Goal: Information Seeking & Learning: Learn about a topic

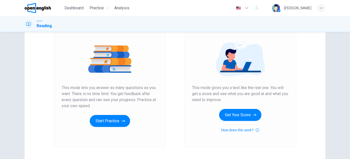
scroll to position [84, 0]
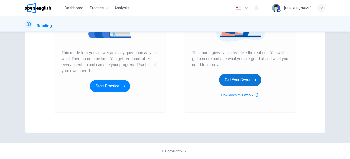
click at [246, 79] on button "Get Your Score" at bounding box center [240, 80] width 42 height 12
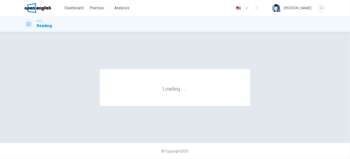
scroll to position [0, 0]
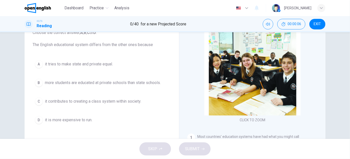
drag, startPoint x: 122, startPoint y: 71, endPoint x: 121, endPoint y: 83, distance: 12.1
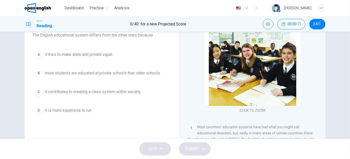
scroll to position [20, 0]
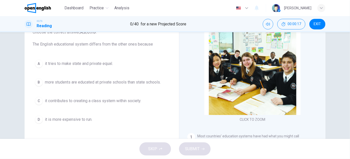
drag, startPoint x: 187, startPoint y: 54, endPoint x: 185, endPoint y: 67, distance: 13.0
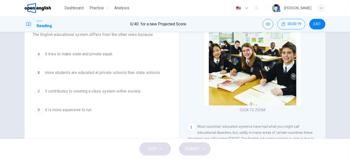
drag, startPoint x: 177, startPoint y: 57, endPoint x: 176, endPoint y: 65, distance: 7.5
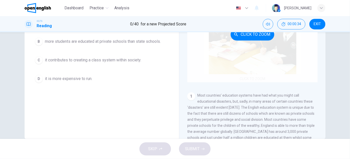
drag, startPoint x: 189, startPoint y: 67, endPoint x: 191, endPoint y: 84, distance: 16.9
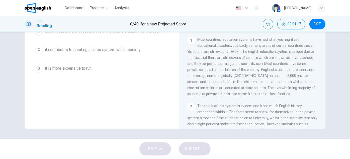
scroll to position [23, 0]
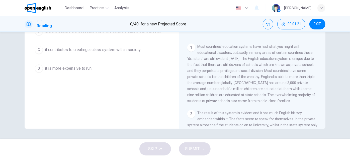
drag, startPoint x: 268, startPoint y: 91, endPoint x: 267, endPoint y: 99, distance: 8.3
click at [232, 84] on span "Most countries’ education systems have had what you might call educational disa…" at bounding box center [252, 73] width 128 height 58
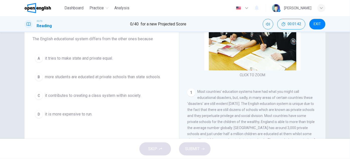
click at [88, 77] on span "more students are educated at private schools than state schools." at bounding box center [103, 77] width 116 height 6
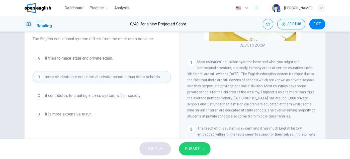
scroll to position [70, 0]
drag, startPoint x: 274, startPoint y: 95, endPoint x: 275, endPoint y: 101, distance: 6.5
drag, startPoint x: 268, startPoint y: 105, endPoint x: 285, endPoint y: 103, distance: 17.7
click at [285, 103] on span "Most countries’ education systems have had what you might call educational disa…" at bounding box center [252, 88] width 128 height 58
drag, startPoint x: 248, startPoint y: 111, endPoint x: 295, endPoint y: 112, distance: 47.2
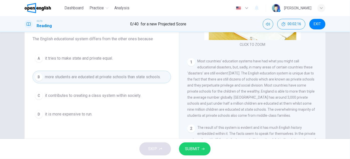
click at [293, 111] on span "Most countries’ education systems have had what you might call educational disa…" at bounding box center [252, 88] width 128 height 58
click at [102, 95] on span "it contributes to creating a class system within society." at bounding box center [93, 95] width 96 height 6
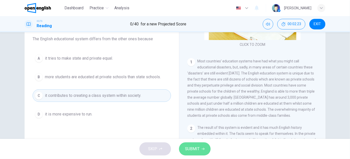
click at [197, 145] on button "SUBMIT" at bounding box center [195, 148] width 32 height 13
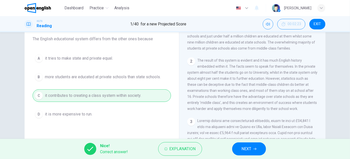
scroll to position [161, 0]
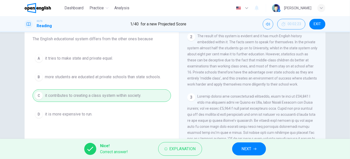
click at [254, 147] on icon "button" at bounding box center [255, 148] width 3 height 3
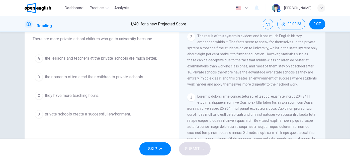
scroll to position [20, 0]
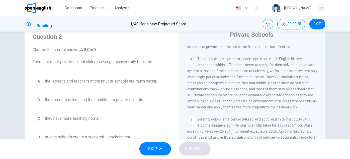
drag, startPoint x: 37, startPoint y: 60, endPoint x: 146, endPoint y: 62, distance: 109.2
click at [144, 62] on span "Choose the correct answer, A , B , C or D . There are more private school child…" at bounding box center [102, 56] width 139 height 18
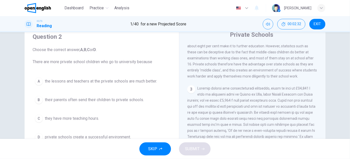
drag, startPoint x: 221, startPoint y: 69, endPoint x: 225, endPoint y: 86, distance: 17.0
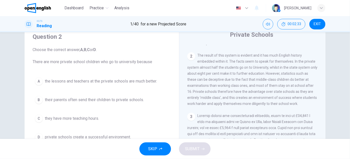
scroll to position [153, 0]
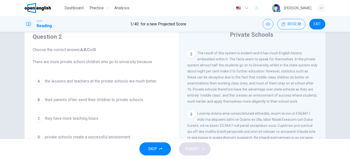
drag, startPoint x: 236, startPoint y: 76, endPoint x: 235, endPoint y: 89, distance: 12.6
drag, startPoint x: 193, startPoint y: 91, endPoint x: 233, endPoint y: 91, distance: 40.2
click at [232, 91] on span "The result of this system is evident and it has much English history embedded w…" at bounding box center [253, 76] width 130 height 52
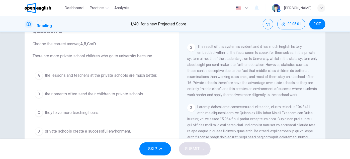
scroll to position [42, 0]
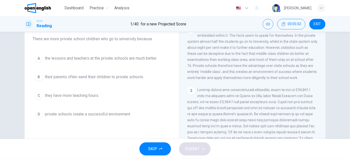
click at [123, 108] on button "D private schools create a successful environment." at bounding box center [102, 114] width 139 height 13
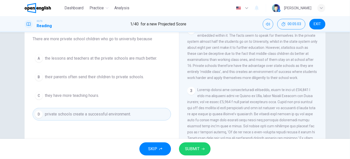
click at [215, 153] on div "SKIP SUBMIT" at bounding box center [175, 149] width 350 height 20
click at [201, 147] on button "SUBMIT" at bounding box center [195, 148] width 32 height 13
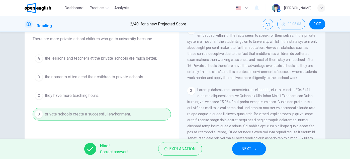
scroll to position [213, 0]
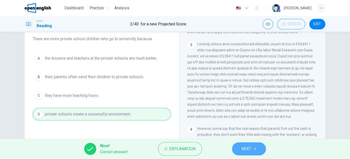
click at [256, 145] on button "NEXT" at bounding box center [249, 148] width 34 height 13
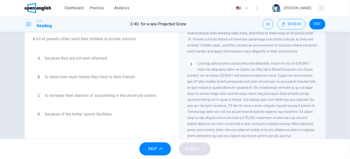
scroll to position [167, 0]
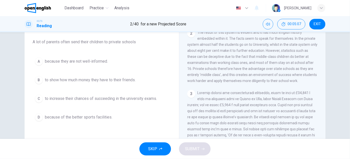
drag, startPoint x: 146, startPoint y: 72, endPoint x: 145, endPoint y: 79, distance: 7.3
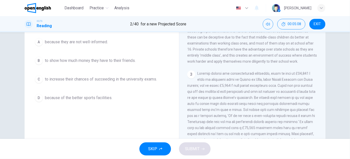
drag, startPoint x: 196, startPoint y: 79, endPoint x: 197, endPoint y: 91, distance: 12.1
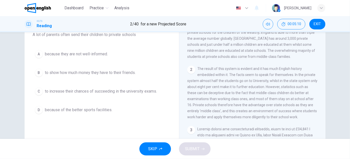
scroll to position [36, 0]
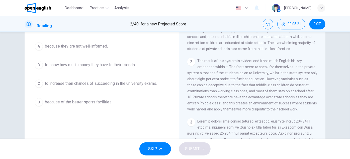
drag, startPoint x: 163, startPoint y: 78, endPoint x: 162, endPoint y: 89, distance: 11.6
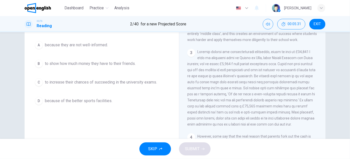
scroll to position [193, 0]
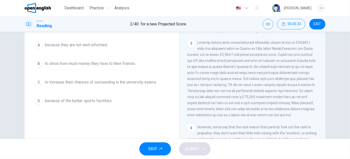
drag, startPoint x: 219, startPoint y: 97, endPoint x: 220, endPoint y: 104, distance: 7.3
click at [62, 80] on span "to increase their chances of succeeding in the university exams." at bounding box center [101, 82] width 112 height 6
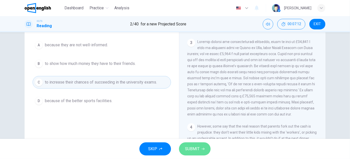
click at [206, 153] on button "SUBMIT" at bounding box center [195, 148] width 32 height 13
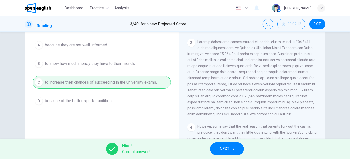
click at [229, 145] on button "NEXT" at bounding box center [227, 148] width 34 height 13
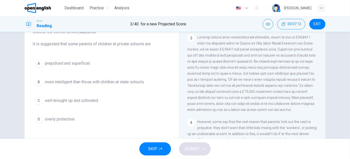
scroll to position [33, 0]
drag, startPoint x: 141, startPoint y: 51, endPoint x: 142, endPoint y: 59, distance: 8.1
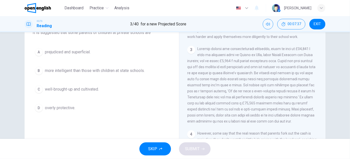
scroll to position [60, 0]
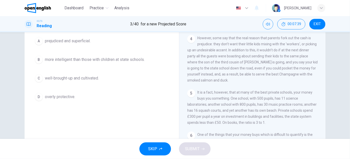
drag, startPoint x: 211, startPoint y: 100, endPoint x: 213, endPoint y: 90, distance: 10.9
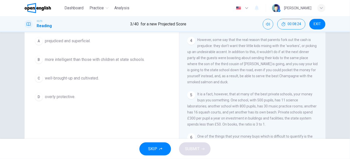
drag, startPoint x: 209, startPoint y: 88, endPoint x: 220, endPoint y: 89, distance: 10.7
click at [217, 84] on span "However, some say that the real reason that parents fork out the cash is prejud…" at bounding box center [253, 61] width 131 height 46
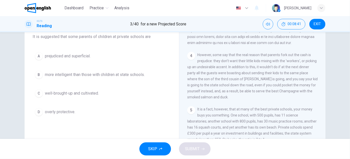
scroll to position [37, 0]
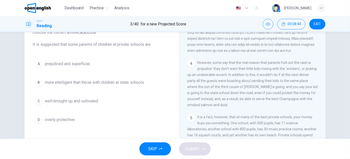
click at [92, 67] on button "A prejudiced and superficial." at bounding box center [102, 63] width 139 height 13
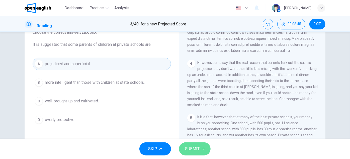
click at [192, 148] on span "SUBMIT" at bounding box center [192, 148] width 15 height 7
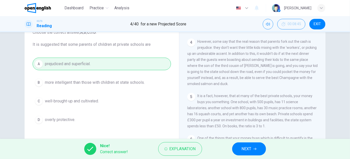
scroll to position [318, 0]
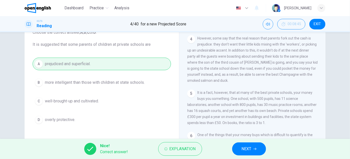
click at [250, 148] on span "NEXT" at bounding box center [247, 148] width 10 height 7
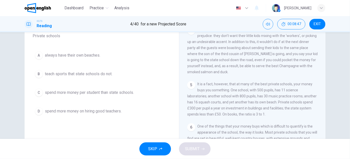
scroll to position [23, 0]
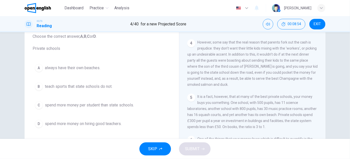
drag, startPoint x: 138, startPoint y: 90, endPoint x: 137, endPoint y: 97, distance: 7.9
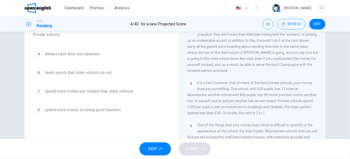
drag, startPoint x: 153, startPoint y: 80, endPoint x: 151, endPoint y: 92, distance: 11.9
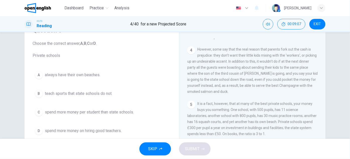
scroll to position [72, 0]
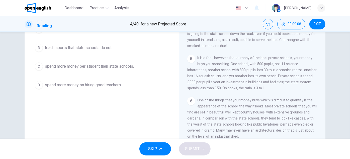
drag, startPoint x: 229, startPoint y: 88, endPoint x: 229, endPoint y: 91, distance: 3.3
drag, startPoint x: 223, startPoint y: 68, endPoint x: 240, endPoint y: 70, distance: 17.4
click at [236, 70] on span "It is a fact, however, that at many of the best private schools, your money buy…" at bounding box center [253, 73] width 130 height 34
drag, startPoint x: 205, startPoint y: 74, endPoint x: 223, endPoint y: 74, distance: 18.3
click at [221, 74] on span "It is a fact, however, that at many of the best private schools, your money buy…" at bounding box center [253, 73] width 130 height 34
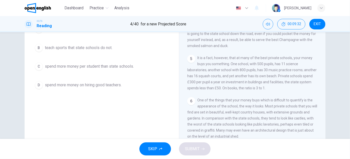
click at [223, 74] on span "It is a fact, however, that at many of the best private schools, your money buy…" at bounding box center [253, 73] width 130 height 34
click at [231, 75] on span "It is a fact, however, that at many of the best private schools, your money buy…" at bounding box center [253, 73] width 130 height 34
drag, startPoint x: 233, startPoint y: 75, endPoint x: 237, endPoint y: 75, distance: 4.5
click at [237, 75] on span "It is a fact, however, that at many of the best private schools, your money buy…" at bounding box center [253, 73] width 130 height 34
drag, startPoint x: 245, startPoint y: 75, endPoint x: 252, endPoint y: 75, distance: 6.8
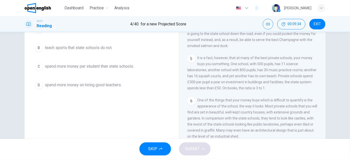
click at [251, 75] on span "It is a fact, however, that at many of the best private schools, your money buy…" at bounding box center [253, 73] width 130 height 34
drag, startPoint x: 280, startPoint y: 83, endPoint x: 280, endPoint y: 86, distance: 3.6
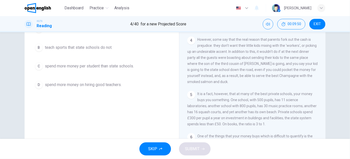
scroll to position [49, 0]
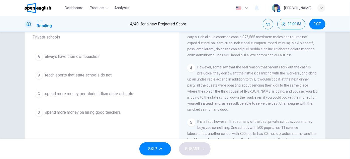
drag, startPoint x: 94, startPoint y: 62, endPoint x: 109, endPoint y: 55, distance: 16.5
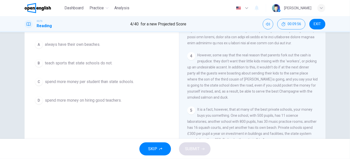
drag, startPoint x: 125, startPoint y: 70, endPoint x: 126, endPoint y: 78, distance: 7.6
click at [125, 82] on span "spend more money per student than state schools." at bounding box center [89, 81] width 89 height 6
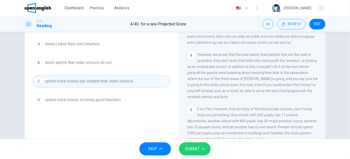
click at [202, 152] on button "SUBMIT" at bounding box center [195, 148] width 32 height 13
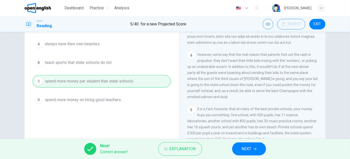
click at [237, 149] on button "NEXT" at bounding box center [249, 148] width 34 height 13
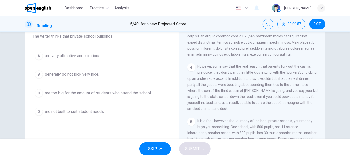
scroll to position [34, 0]
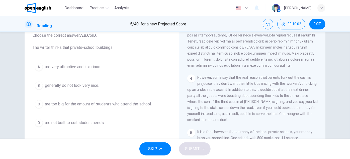
drag, startPoint x: 28, startPoint y: 47, endPoint x: 106, endPoint y: 46, distance: 78.3
click at [102, 47] on div "Question 6 Choose the correct answer, A , B , C or D . The writer thinks that p…" at bounding box center [102, 73] width 147 height 121
click at [82, 103] on span "are too big for the amount of students who attend the school." at bounding box center [98, 104] width 107 height 6
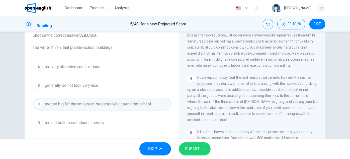
click at [83, 87] on span "generally do not look very nice." at bounding box center [72, 85] width 54 height 6
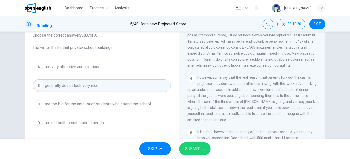
click at [92, 99] on button "C are too big for the amount of students who attend the school." at bounding box center [102, 104] width 139 height 13
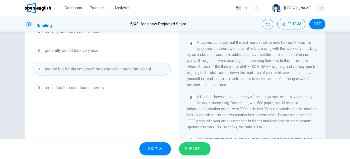
scroll to position [42, 0]
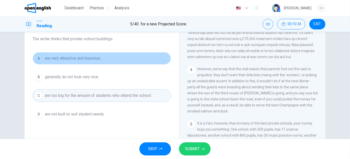
click at [101, 61] on button "A are very attractive and luxurious." at bounding box center [102, 58] width 139 height 13
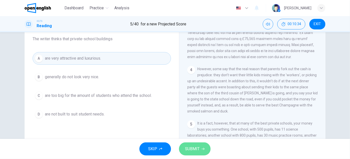
click at [197, 147] on span "SUBMIT" at bounding box center [192, 148] width 15 height 7
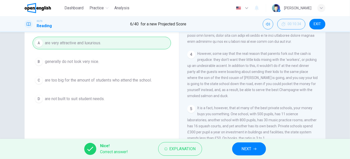
scroll to position [88, 0]
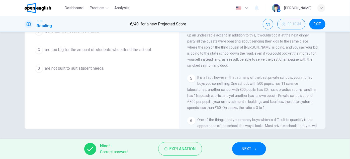
click at [248, 145] on button "NEXT" at bounding box center [249, 148] width 34 height 13
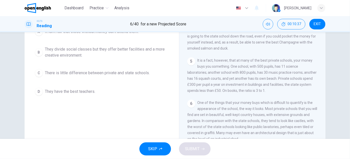
scroll to position [20, 0]
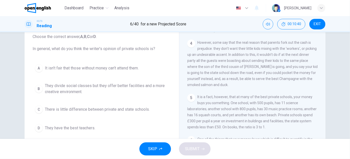
drag, startPoint x: 165, startPoint y: 80, endPoint x: 165, endPoint y: 89, distance: 9.3
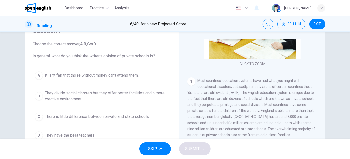
scroll to position [33, 0]
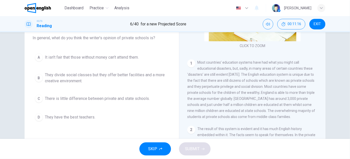
drag, startPoint x: 165, startPoint y: 97, endPoint x: 164, endPoint y: 105, distance: 8.0
click at [61, 74] on span "They divide social classes but they offer better facilities and a more creative…" at bounding box center [107, 77] width 124 height 12
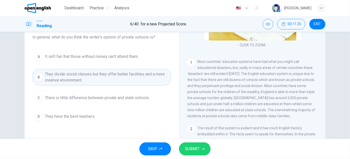
click at [199, 147] on span "SUBMIT" at bounding box center [192, 148] width 15 height 7
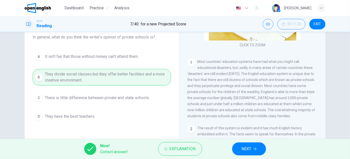
drag, startPoint x: 255, startPoint y: 146, endPoint x: 232, endPoint y: 112, distance: 40.8
click at [243, 109] on div "Dashboard Practice Analysis English ** ​ [PERSON_NAME] IELTS Reading 7 / 40 for…" at bounding box center [175, 79] width 350 height 159
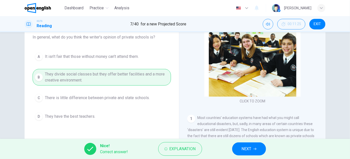
scroll to position [0, 0]
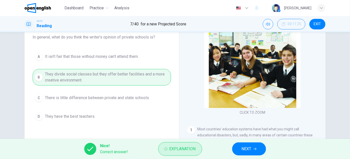
click at [198, 149] on button "Explanation" at bounding box center [180, 149] width 44 height 14
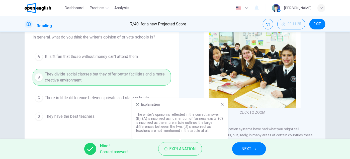
click at [279, 120] on div "CLICK TO ZOOM Click to Zoom 1 Most countries’ education systems have had what y…" at bounding box center [256, 96] width 137 height 152
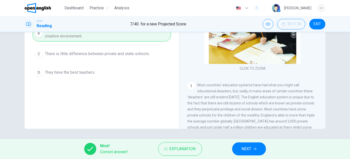
scroll to position [23, 0]
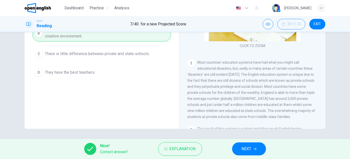
click at [260, 146] on button "NEXT" at bounding box center [249, 148] width 34 height 13
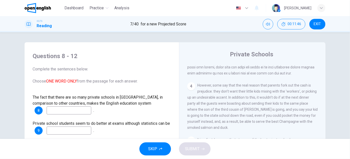
scroll to position [318, 0]
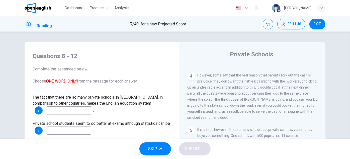
drag, startPoint x: 226, startPoint y: 111, endPoint x: 227, endPoint y: 141, distance: 29.7
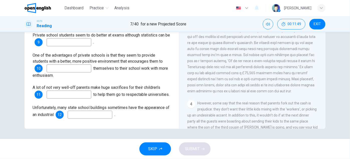
scroll to position [31, 0]
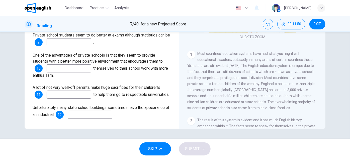
drag, startPoint x: 251, startPoint y: 89, endPoint x: 253, endPoint y: 67, distance: 22.9
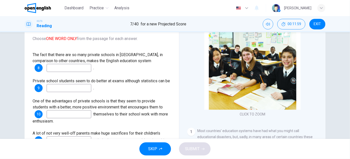
scroll to position [6, 0]
drag, startPoint x: 153, startPoint y: 64, endPoint x: 152, endPoint y: 71, distance: 7.7
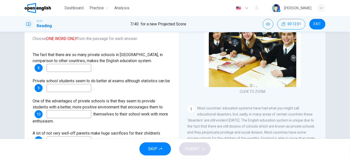
scroll to position [65, 0]
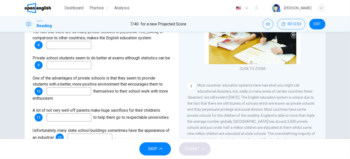
click at [87, 42] on input at bounding box center [69, 45] width 45 height 8
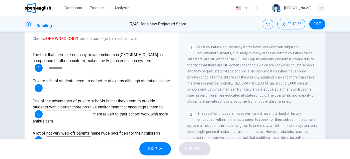
scroll to position [114, 0]
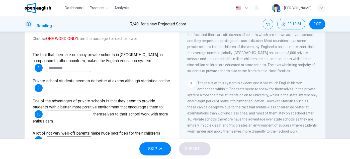
type input "*********"
drag, startPoint x: 41, startPoint y: 73, endPoint x: 78, endPoint y: 74, distance: 36.9
click at [76, 78] on span "Private school students seem to do better at exams although statistics can be" at bounding box center [102, 80] width 138 height 5
click at [73, 84] on input at bounding box center [69, 88] width 45 height 8
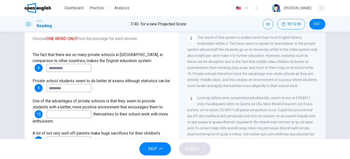
scroll to position [137, 0]
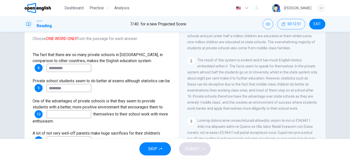
type input "********"
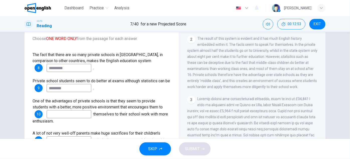
drag, startPoint x: 261, startPoint y: 88, endPoint x: 259, endPoint y: 97, distance: 8.7
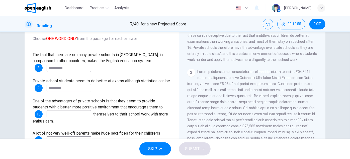
drag, startPoint x: 259, startPoint y: 97, endPoint x: 259, endPoint y: 114, distance: 17.3
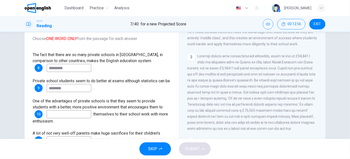
scroll to position [211, 0]
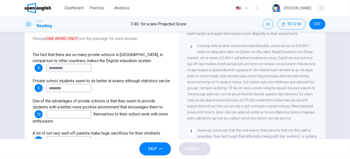
drag, startPoint x: 247, startPoint y: 70, endPoint x: 250, endPoint y: 71, distance: 2.9
click at [250, 70] on div "3" at bounding box center [253, 82] width 131 height 78
drag, startPoint x: 28, startPoint y: 96, endPoint x: 73, endPoint y: 92, distance: 45.1
click at [69, 92] on div "Questions 8 - 12 Complete the sentences below. Choose ONE WORD ONLY from the pa…" at bounding box center [102, 87] width 147 height 165
drag, startPoint x: 48, startPoint y: 102, endPoint x: 67, endPoint y: 100, distance: 18.9
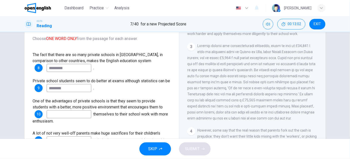
click at [62, 100] on span "One of the advantages of private schools is that they seem to provide students …" at bounding box center [98, 103] width 130 height 11
drag, startPoint x: 75, startPoint y: 100, endPoint x: 129, endPoint y: 101, distance: 54.0
click at [126, 101] on span "One of the advantages of private schools is that they seem to provide students …" at bounding box center [98, 103] width 130 height 11
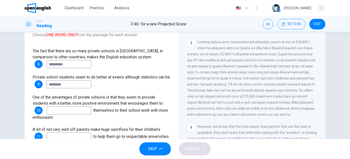
scroll to position [48, 0]
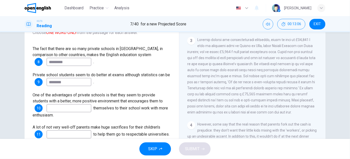
drag, startPoint x: 121, startPoint y: 103, endPoint x: 121, endPoint y: 108, distance: 5.0
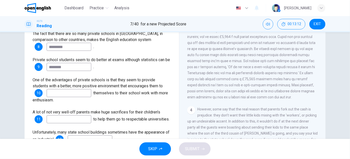
scroll to position [65, 0]
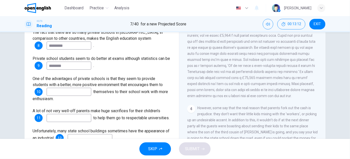
drag, startPoint x: 121, startPoint y: 108, endPoint x: 120, endPoint y: 115, distance: 6.6
click at [79, 87] on input at bounding box center [69, 91] width 45 height 8
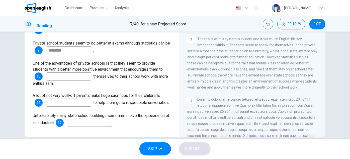
scroll to position [88, 0]
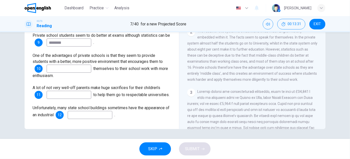
drag, startPoint x: 30, startPoint y: 82, endPoint x: 58, endPoint y: 80, distance: 27.7
click at [55, 80] on div "Questions 8 - 12 Complete the sentences below. Choose ONE WORD ONLY from the pa…" at bounding box center [102, 41] width 147 height 165
click at [74, 91] on input at bounding box center [69, 95] width 45 height 8
type input "*"
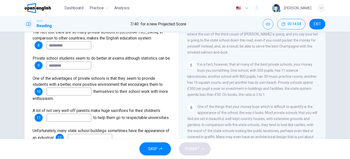
scroll to position [88, 0]
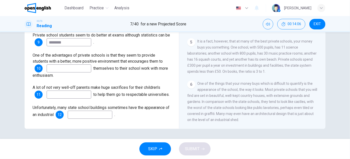
click at [99, 114] on input at bounding box center [90, 114] width 45 height 8
drag, startPoint x: 180, startPoint y: 94, endPoint x: 181, endPoint y: 101, distance: 6.3
drag, startPoint x: 237, startPoint y: 119, endPoint x: 229, endPoint y: 117, distance: 7.7
click at [229, 117] on span "One of the things that your money buys which is difficult to quantify is the ap…" at bounding box center [253, 101] width 130 height 40
drag, startPoint x: 215, startPoint y: 113, endPoint x: 229, endPoint y: 113, distance: 14.1
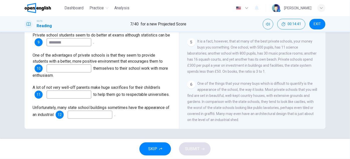
click at [229, 113] on span "One of the things that your money buys which is difficult to quantify is the ap…" at bounding box center [253, 101] width 130 height 40
click at [104, 114] on input at bounding box center [90, 114] width 45 height 8
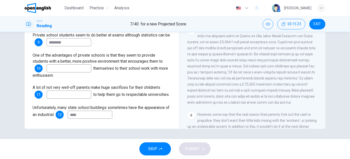
scroll to position [181, 0]
type input "****"
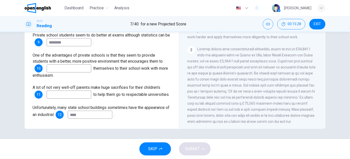
drag, startPoint x: 233, startPoint y: 89, endPoint x: 231, endPoint y: 97, distance: 8.1
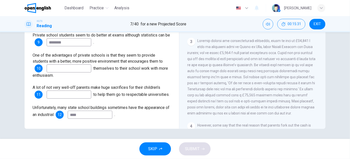
drag, startPoint x: 228, startPoint y: 70, endPoint x: 227, endPoint y: 73, distance: 3.8
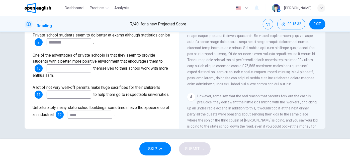
scroll to position [216, 0]
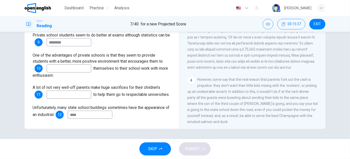
drag, startPoint x: 213, startPoint y: 91, endPoint x: 235, endPoint y: 91, distance: 22.3
click at [235, 91] on span "However, some say that the real reason that parents fork out the cash is prejud…" at bounding box center [253, 100] width 131 height 46
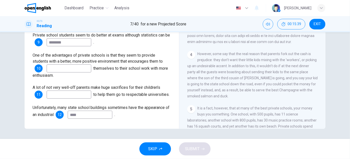
scroll to position [243, 0]
drag, startPoint x: 245, startPoint y: 101, endPoint x: 244, endPoint y: 104, distance: 3.5
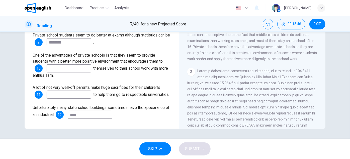
scroll to position [151, 0]
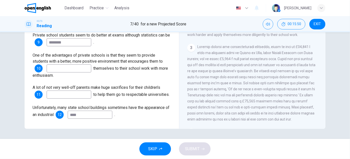
drag, startPoint x: 207, startPoint y: 90, endPoint x: 207, endPoint y: 94, distance: 4.8
click at [59, 90] on input at bounding box center [69, 94] width 45 height 8
drag, startPoint x: 215, startPoint y: 85, endPoint x: 222, endPoint y: 86, distance: 7.1
click at [222, 86] on span at bounding box center [252, 82] width 128 height 76
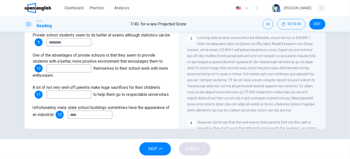
scroll to position [175, 0]
drag, startPoint x: 220, startPoint y: 88, endPoint x: 219, endPoint y: 94, distance: 5.6
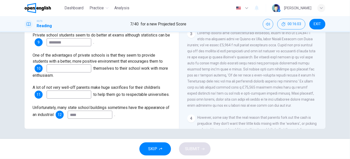
scroll to position [179, 0]
drag, startPoint x: 219, startPoint y: 94, endPoint x: 219, endPoint y: 99, distance: 5.1
drag, startPoint x: 269, startPoint y: 90, endPoint x: 316, endPoint y: 90, distance: 47.2
click at [316, 90] on div "CLICK TO ZOOM Click to Zoom 1 Most countries’ education systems have had what y…" at bounding box center [256, 52] width 137 height 152
click at [224, 98] on span at bounding box center [252, 68] width 128 height 76
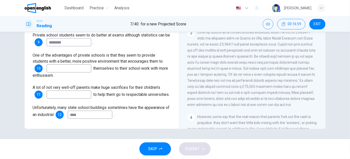
drag, startPoint x: 234, startPoint y: 103, endPoint x: 253, endPoint y: 103, distance: 18.3
click at [250, 103] on span at bounding box center [252, 68] width 128 height 76
click at [305, 106] on span at bounding box center [252, 68] width 128 height 76
drag, startPoint x: 307, startPoint y: 110, endPoint x: 296, endPoint y: 98, distance: 15.7
click at [296, 98] on span at bounding box center [252, 68] width 128 height 76
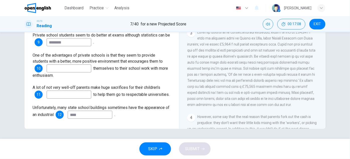
scroll to position [157, 0]
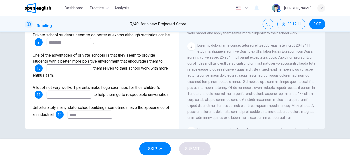
drag, startPoint x: 264, startPoint y: 98, endPoint x: 264, endPoint y: 106, distance: 8.0
drag, startPoint x: 246, startPoint y: 105, endPoint x: 245, endPoint y: 95, distance: 9.9
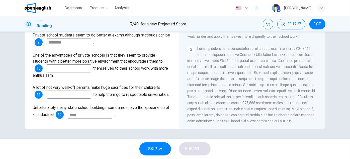
drag, startPoint x: 286, startPoint y: 64, endPoint x: 291, endPoint y: 65, distance: 4.4
click at [291, 65] on span at bounding box center [252, 84] width 128 height 76
click at [62, 90] on input at bounding box center [69, 94] width 45 height 8
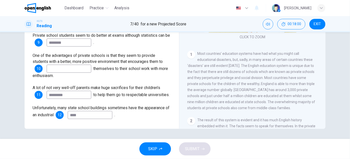
scroll to position [26, 0]
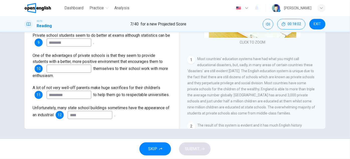
type input "*********"
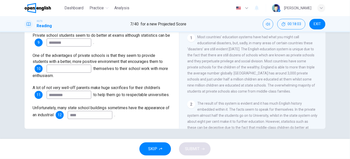
drag, startPoint x: 223, startPoint y: 74, endPoint x: 225, endPoint y: 89, distance: 15.7
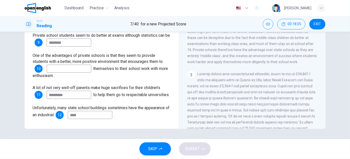
drag, startPoint x: 225, startPoint y: 89, endPoint x: 227, endPoint y: 111, distance: 21.5
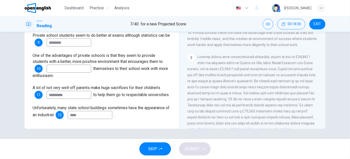
scroll to position [162, 0]
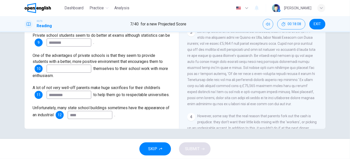
drag, startPoint x: 219, startPoint y: 90, endPoint x: 220, endPoint y: 113, distance: 22.8
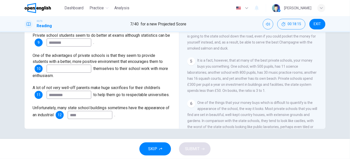
scroll to position [297, 0]
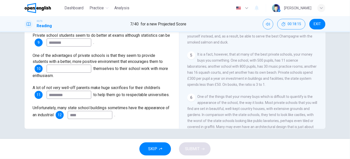
drag, startPoint x: 218, startPoint y: 93, endPoint x: 222, endPoint y: 110, distance: 17.2
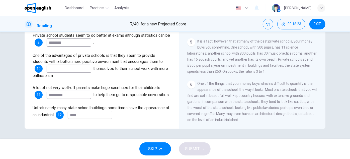
scroll to position [318, 0]
drag, startPoint x: 229, startPoint y: 91, endPoint x: 227, endPoint y: 102, distance: 11.3
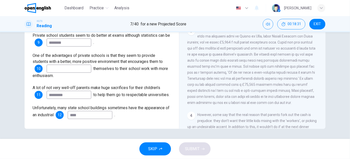
scroll to position [159, 0]
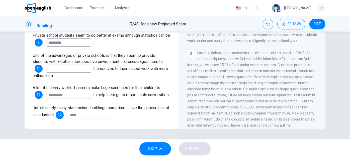
click at [206, 113] on span at bounding box center [252, 89] width 128 height 76
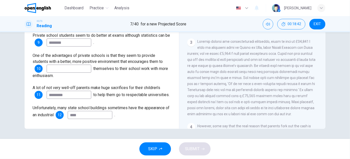
drag, startPoint x: 213, startPoint y: 104, endPoint x: 213, endPoint y: 110, distance: 6.1
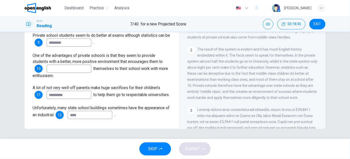
drag, startPoint x: 74, startPoint y: 41, endPoint x: 52, endPoint y: 37, distance: 22.9
click at [52, 37] on div "Private school students seem to do better at exams although statistics can be 9…" at bounding box center [102, 39] width 139 height 14
type input "*"
type input "*********"
click at [60, 70] on input at bounding box center [69, 69] width 45 height 8
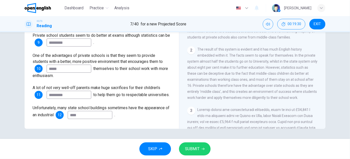
type input "*****"
drag, startPoint x: 241, startPoint y: 101, endPoint x: 245, endPoint y: 101, distance: 4.3
click at [245, 99] on span "The result of this system is evident and it has much English history embedded w…" at bounding box center [253, 73] width 130 height 52
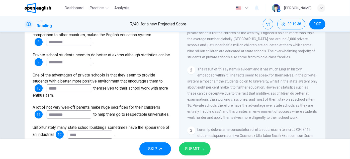
scroll to position [68, 0]
click at [193, 147] on span "SUBMIT" at bounding box center [192, 148] width 15 height 7
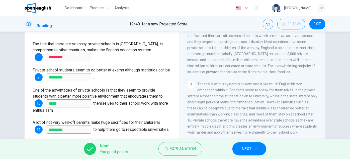
scroll to position [45, 0]
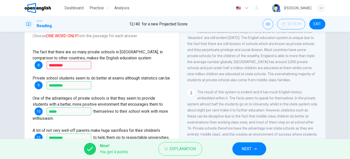
drag, startPoint x: 34, startPoint y: 49, endPoint x: 74, endPoint y: 51, distance: 40.5
click at [61, 49] on div "The fact that there are so many private schools in [GEOGRAPHIC_DATA], in compar…" at bounding box center [102, 59] width 139 height 20
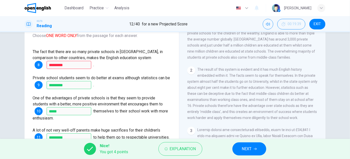
scroll to position [125, 0]
drag, startPoint x: 226, startPoint y: 95, endPoint x: 244, endPoint y: 96, distance: 17.4
click at [244, 96] on span "The result of this system is evident and it has much English history embedded w…" at bounding box center [253, 93] width 130 height 52
drag, startPoint x: 207, startPoint y: 101, endPoint x: 245, endPoint y: 101, distance: 38.4
click at [245, 101] on span "The result of this system is evident and it has much English history embedded w…" at bounding box center [253, 93] width 130 height 52
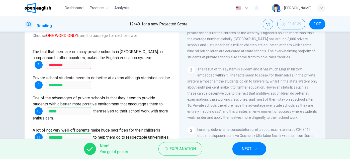
drag, startPoint x: 198, startPoint y: 108, endPoint x: 230, endPoint y: 106, distance: 31.9
click at [230, 106] on span "The result of this system is evident and it has much English history embedded w…" at bounding box center [253, 93] width 130 height 52
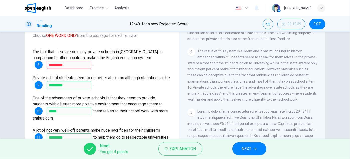
scroll to position [146, 0]
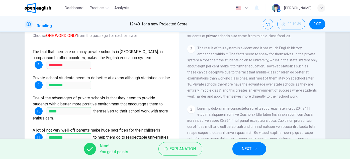
drag, startPoint x: 227, startPoint y: 103, endPoint x: 224, endPoint y: 112, distance: 9.5
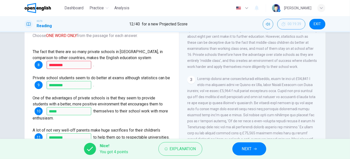
drag, startPoint x: 222, startPoint y: 92, endPoint x: 216, endPoint y: 103, distance: 12.8
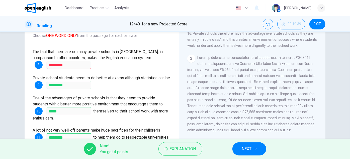
drag, startPoint x: 215, startPoint y: 81, endPoint x: 214, endPoint y: 89, distance: 8.1
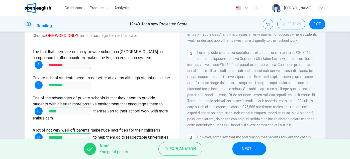
drag, startPoint x: 215, startPoint y: 64, endPoint x: 213, endPoint y: 81, distance: 17.2
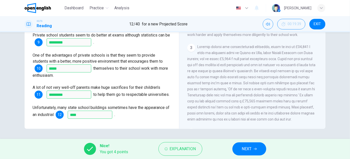
scroll to position [165, 0]
drag, startPoint x: 207, startPoint y: 59, endPoint x: 205, endPoint y: 65, distance: 5.9
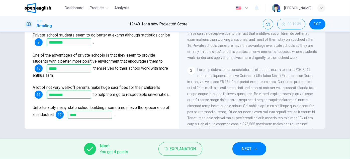
scroll to position [143, 0]
drag, startPoint x: 219, startPoint y: 90, endPoint x: 233, endPoint y: 90, distance: 14.3
click at [233, 90] on span at bounding box center [252, 105] width 128 height 76
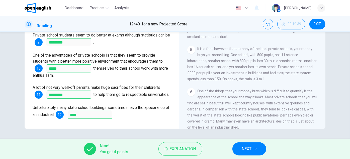
scroll to position [318, 0]
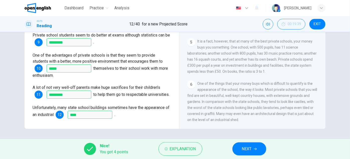
click at [254, 149] on icon "button" at bounding box center [255, 148] width 3 height 3
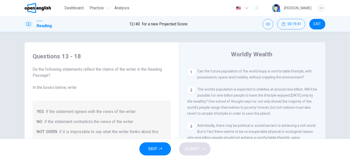
scroll to position [91, 0]
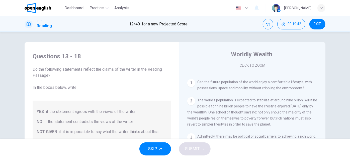
drag, startPoint x: 33, startPoint y: 70, endPoint x: 54, endPoint y: 73, distance: 21.4
click at [53, 73] on span "Do the following statements reflect the claims of the writer in the Reading Pas…" at bounding box center [102, 78] width 139 height 24
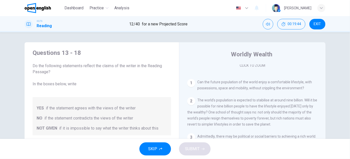
drag, startPoint x: 67, startPoint y: 68, endPoint x: 68, endPoint y: 74, distance: 6.2
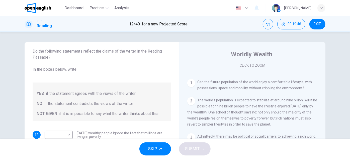
scroll to position [20, 0]
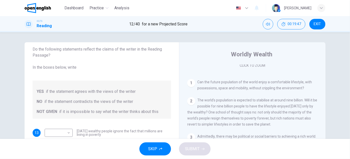
drag, startPoint x: 68, startPoint y: 74, endPoint x: 71, endPoint y: 94, distance: 20.0
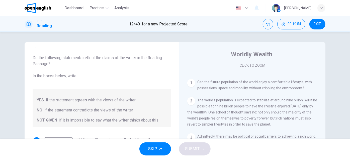
drag, startPoint x: 128, startPoint y: 62, endPoint x: 127, endPoint y: 72, distance: 10.8
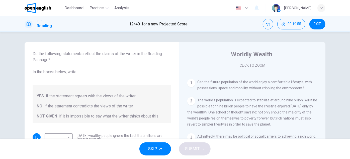
scroll to position [20, 0]
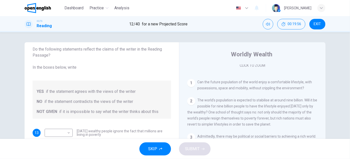
drag, startPoint x: 127, startPoint y: 64, endPoint x: 125, endPoint y: 79, distance: 14.9
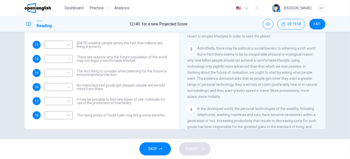
scroll to position [88, 0]
drag, startPoint x: 134, startPoint y: 38, endPoint x: 150, endPoint y: 41, distance: 16.7
click at [145, 39] on div "Questions 13 - 18 Do the following statements reflect the claims of the writer …" at bounding box center [102, 31] width 147 height 185
drag, startPoint x: 103, startPoint y: 47, endPoint x: 80, endPoint y: 48, distance: 23.1
click at [95, 45] on span "[DATE] wealthy people ignore the fact that millions are living in poverty" at bounding box center [124, 44] width 94 height 7
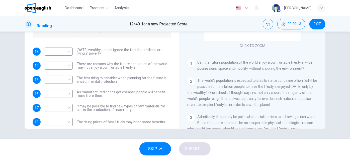
scroll to position [20, 0]
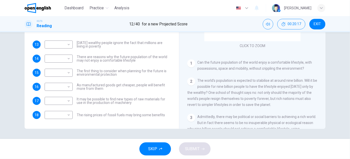
drag, startPoint x: 79, startPoint y: 54, endPoint x: 131, endPoint y: 58, distance: 52.6
click at [130, 58] on div "​ ​ There are reasons why the future population of the world may not enjoy a co…" at bounding box center [108, 58] width 127 height 8
drag, startPoint x: 115, startPoint y: 75, endPoint x: 85, endPoint y: 74, distance: 29.9
click at [87, 74] on span "The first thing to consider when planning for the future is environmental prote…" at bounding box center [124, 72] width 94 height 7
drag, startPoint x: 77, startPoint y: 70, endPoint x: 106, endPoint y: 72, distance: 29.2
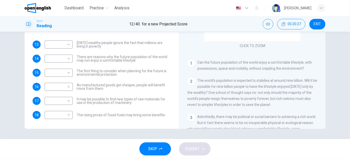
click at [106, 72] on span "The first thing to consider when planning for the future is environmental prote…" at bounding box center [124, 72] width 94 height 7
drag, startPoint x: 138, startPoint y: 91, endPoint x: 138, endPoint y: 112, distance: 21.1
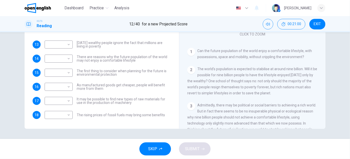
drag, startPoint x: 232, startPoint y: 73, endPoint x: 235, endPoint y: 80, distance: 7.3
drag, startPoint x: 201, startPoint y: 69, endPoint x: 276, endPoint y: 69, distance: 75.3
click at [274, 69] on span "The world's population is expected to stabilise at around nine billion. Will it…" at bounding box center [253, 81] width 130 height 28
drag, startPoint x: 217, startPoint y: 76, endPoint x: 240, endPoint y: 76, distance: 23.1
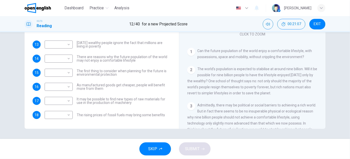
click at [237, 76] on span "The world's population is expected to stabilise at around nine billion. Will it…" at bounding box center [253, 81] width 130 height 28
drag, startPoint x: 213, startPoint y: 77, endPoint x: 233, endPoint y: 73, distance: 20.9
click at [232, 73] on span "The world's population is expected to stabilise at around nine billion. Will it…" at bounding box center [253, 81] width 130 height 28
drag, startPoint x: 268, startPoint y: 87, endPoint x: 275, endPoint y: 92, distance: 8.2
click at [273, 89] on span "The world's population is expected to stabilise at around nine billion. Will it…" at bounding box center [253, 81] width 130 height 28
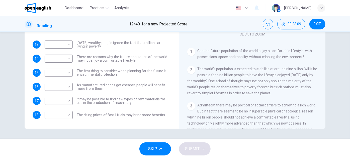
drag, startPoint x: 275, startPoint y: 93, endPoint x: 272, endPoint y: 93, distance: 2.8
click at [272, 93] on div "2 The world's population is expected to stabilise at around nine billion. Will …" at bounding box center [253, 81] width 131 height 30
drag, startPoint x: 264, startPoint y: 96, endPoint x: 260, endPoint y: 94, distance: 4.3
click at [261, 94] on div "2 The world's population is expected to stabilise at around nine billion. Will …" at bounding box center [253, 81] width 131 height 30
click at [68, 46] on body "This site uses cookies, as explained in our Privacy Policy . If you agree to th…" at bounding box center [175, 79] width 350 height 159
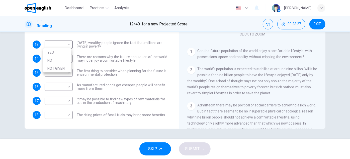
click at [62, 68] on li "NOT GIVEN" at bounding box center [57, 68] width 28 height 8
type input "*********"
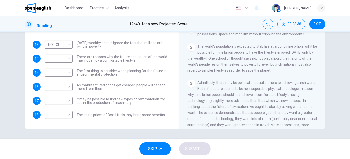
scroll to position [57, 0]
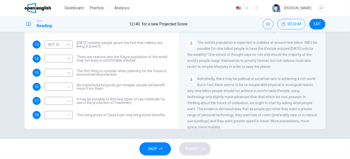
drag, startPoint x: 277, startPoint y: 79, endPoint x: 277, endPoint y: 87, distance: 8.3
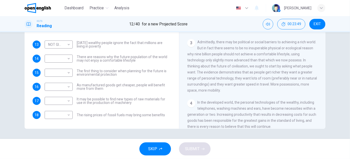
scroll to position [99, 0]
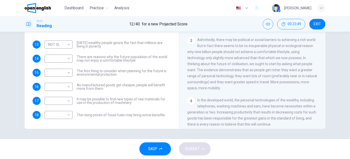
drag, startPoint x: 277, startPoint y: 87, endPoint x: 276, endPoint y: 95, distance: 7.3
drag, startPoint x: 211, startPoint y: 49, endPoint x: 231, endPoint y: 47, distance: 20.2
click at [231, 47] on span "Admittedly, there may be political or social barriers to achieving a rich world…" at bounding box center [253, 64] width 130 height 52
drag, startPoint x: 212, startPoint y: 54, endPoint x: 238, endPoint y: 54, distance: 25.4
click at [238, 54] on span "Admittedly, there may be political or social barriers to achieving a rich world…" at bounding box center [253, 64] width 130 height 52
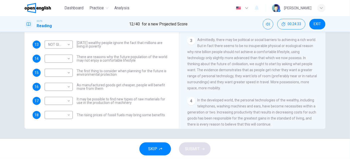
click at [268, 85] on span "Admittedly, there may be political or social barriers to achieving a rich world…" at bounding box center [253, 64] width 130 height 52
click at [219, 89] on div "3 Admittedly, there may be political or social barriers to achieving a rich wor…" at bounding box center [253, 64] width 131 height 54
drag, startPoint x: 218, startPoint y: 90, endPoint x: 213, endPoint y: 79, distance: 12.3
click at [213, 79] on span "Admittedly, there may be political or social barriers to achieving a rich world…" at bounding box center [253, 64] width 130 height 52
click at [66, 60] on body "This site uses cookies, as explained in our Privacy Policy . If you agree to th…" at bounding box center [175, 79] width 350 height 159
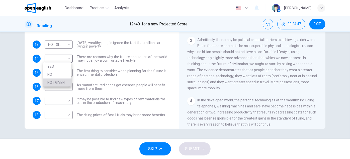
drag, startPoint x: 65, startPoint y: 83, endPoint x: 97, endPoint y: 79, distance: 31.9
click at [66, 82] on li "NOT GIVEN" at bounding box center [57, 82] width 28 height 8
type input "*********"
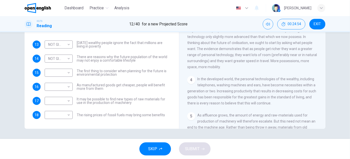
drag, startPoint x: 244, startPoint y: 78, endPoint x: 243, endPoint y: 84, distance: 5.8
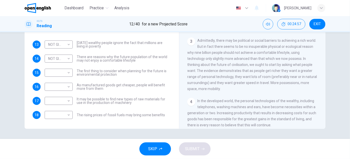
scroll to position [75, 0]
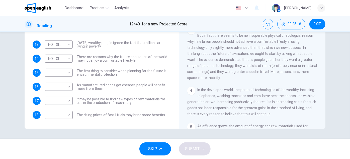
drag, startPoint x: 263, startPoint y: 82, endPoint x: 262, endPoint y: 87, distance: 5.0
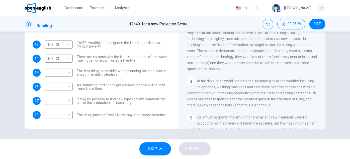
drag, startPoint x: 251, startPoint y: 74, endPoint x: 251, endPoint y: 79, distance: 4.8
drag, startPoint x: 226, startPoint y: 72, endPoint x: 221, endPoint y: 67, distance: 6.9
click at [221, 67] on div "3 Admittedly, there may be political or social barriers to achieving a rich wor…" at bounding box center [253, 45] width 131 height 54
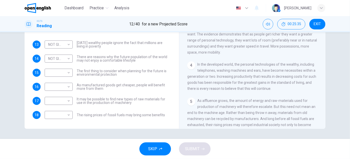
drag, startPoint x: 261, startPoint y: 66, endPoint x: 262, endPoint y: 70, distance: 4.4
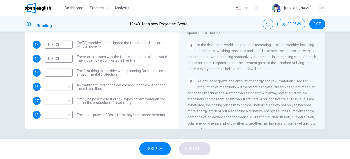
drag, startPoint x: 236, startPoint y: 60, endPoint x: 238, endPoint y: 69, distance: 8.8
drag, startPoint x: 182, startPoint y: 61, endPoint x: 177, endPoint y: 81, distance: 20.3
drag, startPoint x: 198, startPoint y: 69, endPoint x: 199, endPoint y: 87, distance: 17.6
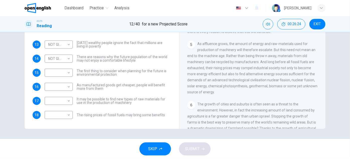
drag, startPoint x: 212, startPoint y: 71, endPoint x: 212, endPoint y: 84, distance: 13.1
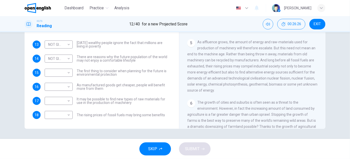
drag, startPoint x: 197, startPoint y: 45, endPoint x: 233, endPoint y: 45, distance: 36.4
click at [224, 44] on span "As affluence grows, the amount of energy and raw-materials used for production …" at bounding box center [253, 66] width 130 height 52
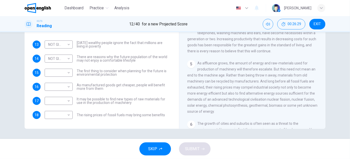
scroll to position [171, 0]
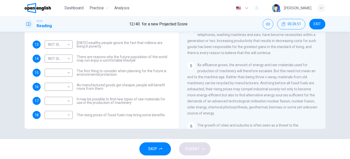
drag, startPoint x: 209, startPoint y: 99, endPoint x: 231, endPoint y: 98, distance: 21.9
click at [228, 98] on span "As affluence grows, the amount of energy and raw-materials used for production …" at bounding box center [253, 89] width 130 height 52
drag, startPoint x: 208, startPoint y: 112, endPoint x: 235, endPoint y: 109, distance: 26.8
click at [227, 110] on span "As affluence grows, the amount of energy and raw-materials used for production …" at bounding box center [253, 89] width 130 height 52
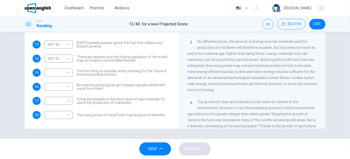
scroll to position [197, 0]
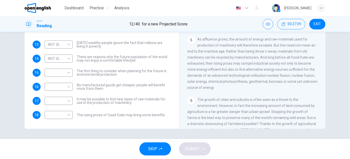
drag, startPoint x: 275, startPoint y: 63, endPoint x: 275, endPoint y: 70, distance: 7.0
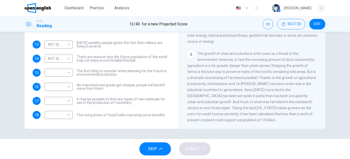
drag, startPoint x: 253, startPoint y: 94, endPoint x: 251, endPoint y: 104, distance: 10.5
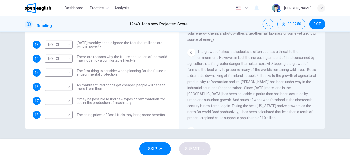
drag, startPoint x: 261, startPoint y: 72, endPoint x: 266, endPoint y: 70, distance: 4.8
click at [266, 70] on div "6 The growth of cities and suburbs is often seen as a threat to the environment…" at bounding box center [253, 84] width 131 height 72
click at [272, 70] on span "The growth of cities and suburbs is often seen as a threat to the environment. …" at bounding box center [252, 84] width 129 height 70
click at [294, 76] on span "The growth of cities and suburbs is often seen as a threat to the environment. …" at bounding box center [252, 84] width 129 height 70
click at [68, 71] on body "This site uses cookies, as explained in our Privacy Policy . If you agree to th…" at bounding box center [175, 79] width 350 height 159
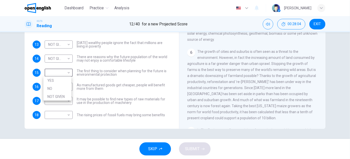
click at [64, 79] on li "YES" at bounding box center [57, 80] width 28 height 8
type input "***"
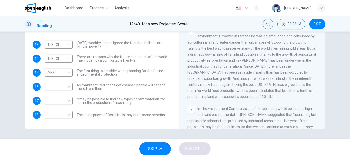
drag, startPoint x: 260, startPoint y: 83, endPoint x: 259, endPoint y: 89, distance: 5.3
drag, startPoint x: 227, startPoint y: 73, endPoint x: 273, endPoint y: 76, distance: 45.7
click at [269, 73] on span "The growth of cities and suburbs is often seen as a threat to the environment. …" at bounding box center [252, 63] width 129 height 70
drag, startPoint x: 273, startPoint y: 92, endPoint x: 301, endPoint y: 91, distance: 27.9
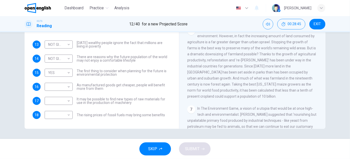
click at [297, 92] on span "The growth of cities and suburbs is often seen as a threat to the environment. …" at bounding box center [252, 63] width 129 height 70
drag, startPoint x: 203, startPoint y: 97, endPoint x: 225, endPoint y: 97, distance: 21.9
click at [225, 97] on span "The growth of cities and suburbs is often seen as a threat to the environment. …" at bounding box center [252, 63] width 129 height 70
drag, startPoint x: 241, startPoint y: 98, endPoint x: 277, endPoint y: 101, distance: 37.0
click at [276, 101] on div "CLICK TO ZOOM Click to Zoom 1 Can the future population of the world enjoy a co…" at bounding box center [256, 52] width 137 height 152
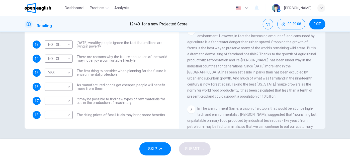
drag, startPoint x: 278, startPoint y: 100, endPoint x: 282, endPoint y: 99, distance: 4.4
click at [278, 100] on div "CLICK TO ZOOM Click to Zoom 1 Can the future population of the world enjoy a co…" at bounding box center [256, 52] width 137 height 152
drag, startPoint x: 309, startPoint y: 99, endPoint x: 291, endPoint y: 95, distance: 18.1
click at [291, 95] on div "6 The growth of cities and suburbs is often seen as a threat to the environment…" at bounding box center [253, 63] width 131 height 72
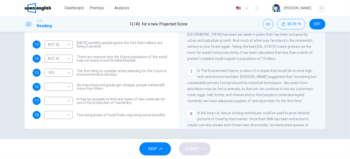
scroll to position [314, 0]
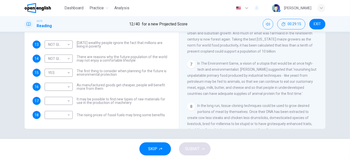
drag, startPoint x: 258, startPoint y: 84, endPoint x: 252, endPoint y: 102, distance: 18.3
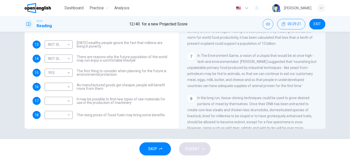
drag, startPoint x: 255, startPoint y: 66, endPoint x: 253, endPoint y: 73, distance: 7.6
drag, startPoint x: 277, startPoint y: 57, endPoint x: 289, endPoint y: 57, distance: 12.6
click at [289, 57] on span "In The Environment Game, a vision of a utopia that would be at once high-tech a…" at bounding box center [252, 69] width 129 height 34
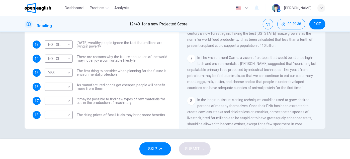
scroll to position [318, 0]
drag, startPoint x: 255, startPoint y: 83, endPoint x: 255, endPoint y: 90, distance: 7.0
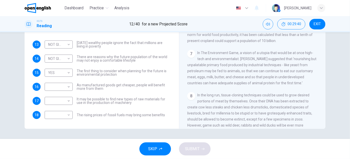
scroll to position [323, 0]
drag, startPoint x: 238, startPoint y: 72, endPoint x: 238, endPoint y: 81, distance: 8.5
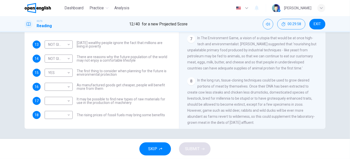
drag, startPoint x: 265, startPoint y: 88, endPoint x: 262, endPoint y: 97, distance: 9.6
drag, startPoint x: 244, startPoint y: 55, endPoint x: 251, endPoint y: 57, distance: 7.2
click at [249, 55] on span "In The Environment Game, a vision of a utopia that would be at once high-tech a…" at bounding box center [252, 52] width 129 height 34
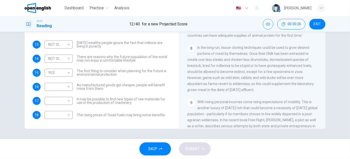
drag, startPoint x: 240, startPoint y: 77, endPoint x: 177, endPoint y: 107, distance: 69.1
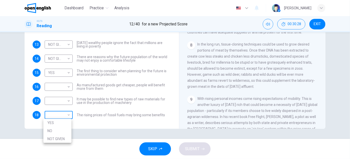
click at [65, 115] on body "This site uses cookies, as explained in our Privacy Policy . If you agree to th…" at bounding box center [175, 79] width 350 height 159
click at [62, 122] on li "YES" at bounding box center [57, 122] width 28 height 8
type input "***"
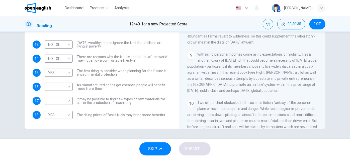
drag, startPoint x: 233, startPoint y: 90, endPoint x: 229, endPoint y: 99, distance: 9.4
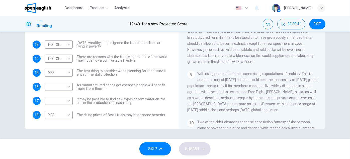
drag, startPoint x: 258, startPoint y: 72, endPoint x: 258, endPoint y: 79, distance: 6.5
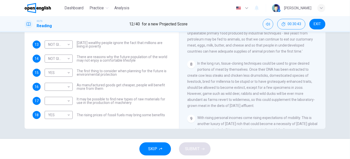
scroll to position [352, 0]
drag, startPoint x: 229, startPoint y: 86, endPoint x: 250, endPoint y: 86, distance: 20.8
click at [250, 86] on span "In the long run, tissue-cloning techniques could be used to grow desired portio…" at bounding box center [252, 85] width 128 height 46
drag, startPoint x: 203, startPoint y: 105, endPoint x: 222, endPoint y: 104, distance: 19.4
click at [221, 104] on span "In the long run, tissue-cloning techniques could be used to grow desired portio…" at bounding box center [252, 85] width 128 height 46
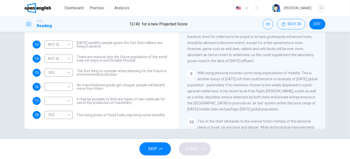
scroll to position [421, 0]
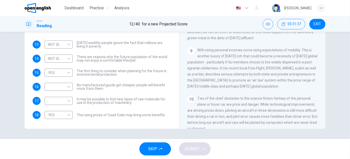
drag, startPoint x: 232, startPoint y: 54, endPoint x: 246, endPoint y: 52, distance: 13.1
click at [246, 52] on span "With rising personal incomes come rising expectations of mobility. This is anot…" at bounding box center [253, 68] width 130 height 40
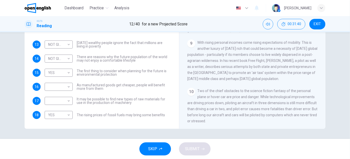
drag, startPoint x: 220, startPoint y: 76, endPoint x: 218, endPoint y: 82, distance: 6.2
drag, startPoint x: 207, startPoint y: 83, endPoint x: 258, endPoint y: 85, distance: 50.3
click at [256, 80] on span "With rising personal incomes come rising expectations of mobility. This is anot…" at bounding box center [253, 60] width 130 height 40
drag, startPoint x: 286, startPoint y: 83, endPoint x: 274, endPoint y: 82, distance: 11.9
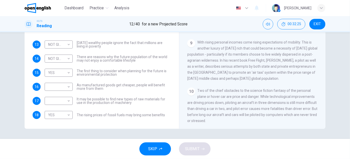
click at [275, 81] on div "9 With rising personal incomes come rising expectations of mobility. This is an…" at bounding box center [253, 60] width 131 height 42
drag, startPoint x: 284, startPoint y: 83, endPoint x: 212, endPoint y: 60, distance: 76.3
click at [213, 61] on span "With rising personal incomes come rising expectations of mobility. This is anot…" at bounding box center [253, 60] width 130 height 40
click at [212, 60] on span "With rising personal incomes come rising expectations of mobility. This is anot…" at bounding box center [253, 60] width 130 height 40
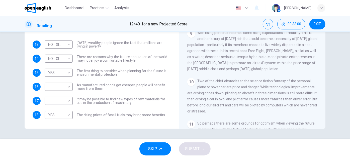
drag, startPoint x: 220, startPoint y: 84, endPoint x: 220, endPoint y: 91, distance: 7.8
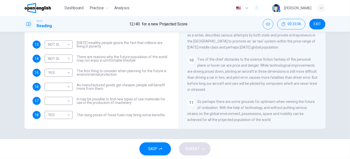
scroll to position [466, 0]
drag, startPoint x: 224, startPoint y: 84, endPoint x: 222, endPoint y: 98, distance: 14.5
drag, startPoint x: 219, startPoint y: 89, endPoint x: 197, endPoint y: 84, distance: 22.7
click at [197, 84] on span "Two of the chief obstacles to the science fiction fantasy of the personal plane…" at bounding box center [253, 74] width 130 height 34
drag, startPoint x: 219, startPoint y: 107, endPoint x: 229, endPoint y: 107, distance: 9.5
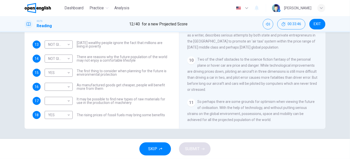
click at [229, 107] on span "So perhaps there are some grounds for optimism when viewing the future of civil…" at bounding box center [252, 110] width 128 height 22
drag, startPoint x: 281, startPoint y: 114, endPoint x: 204, endPoint y: 110, distance: 76.9
click at [208, 110] on div "11 So perhaps there are some grounds for optimism when viewing the future of ci…" at bounding box center [253, 110] width 131 height 24
drag, startPoint x: 238, startPoint y: 115, endPoint x: 251, endPoint y: 115, distance: 12.8
click at [248, 115] on div "11 So perhaps there are some grounds for optimism when viewing the future of ci…" at bounding box center [253, 110] width 131 height 24
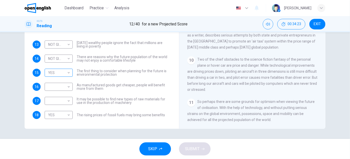
click at [70, 73] on div "YES *** ​" at bounding box center [59, 73] width 28 height 8
click at [68, 71] on body "This site uses cookies, as explained in our Privacy Policy . If you agree to th…" at bounding box center [175, 79] width 350 height 159
click at [68, 71] on div at bounding box center [175, 79] width 350 height 159
click at [68, 87] on body "This site uses cookies, as explained in our Privacy Policy . If you agree to th…" at bounding box center [175, 79] width 350 height 159
click at [68, 87] on div at bounding box center [175, 79] width 350 height 159
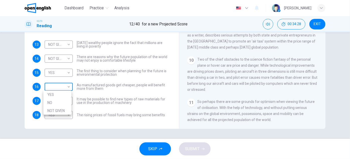
click at [68, 86] on body "This site uses cookies, as explained in our Privacy Policy . If you agree to th…" at bounding box center [175, 79] width 350 height 159
click at [64, 95] on li "YES" at bounding box center [57, 94] width 28 height 8
type input "***"
click at [70, 101] on div "​ ​" at bounding box center [59, 101] width 28 height 8
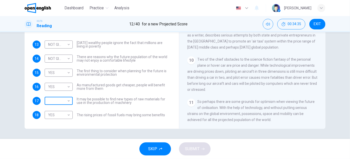
click at [71, 99] on div "​ ​" at bounding box center [59, 101] width 28 height 8
click at [69, 99] on body "This site uses cookies, as explained in our Privacy Policy . If you agree to th…" at bounding box center [175, 79] width 350 height 159
click at [62, 122] on li "NOT GIVEN" at bounding box center [57, 125] width 28 height 8
type input "*********"
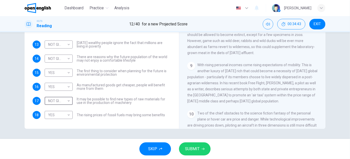
scroll to position [398, 0]
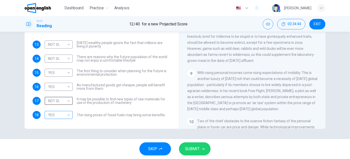
click at [61, 115] on body "This site uses cookies, as explained in our Privacy Policy . If you agree to th…" at bounding box center [175, 79] width 350 height 159
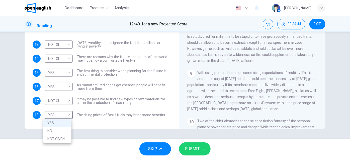
click at [58, 141] on li "NOT GIVEN" at bounding box center [57, 139] width 28 height 8
type input "*********"
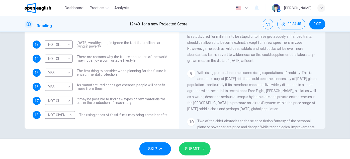
click at [201, 151] on button "SUBMIT" at bounding box center [195, 148] width 32 height 13
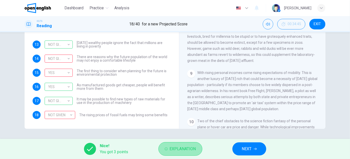
click at [181, 150] on span "Explanation" at bounding box center [183, 148] width 26 height 7
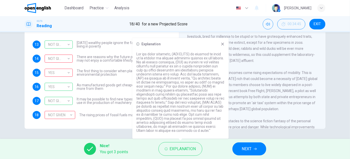
click at [116, 68] on div "13 NOT GIVEN ********* ​ [DATE] wealthy people ignore the fact that millions ar…" at bounding box center [102, 79] width 139 height 78
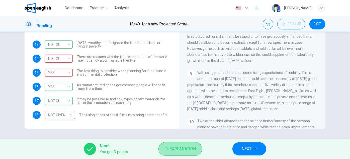
click at [191, 149] on span "Explanation" at bounding box center [183, 148] width 26 height 7
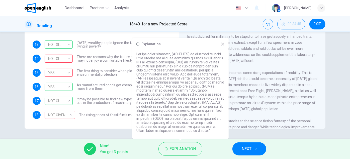
click at [118, 79] on div "13 NOT GIVEN ********* ​ [DATE] wealthy people ignore the fact that millions ar…" at bounding box center [102, 79] width 139 height 78
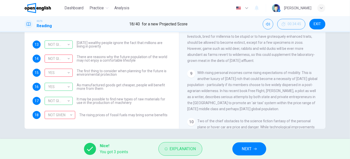
click at [181, 150] on span "Explanation" at bounding box center [183, 148] width 26 height 7
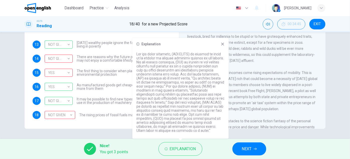
click at [222, 46] on icon at bounding box center [223, 44] width 4 height 4
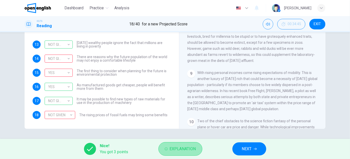
click at [182, 147] on span "Explanation" at bounding box center [183, 148] width 26 height 7
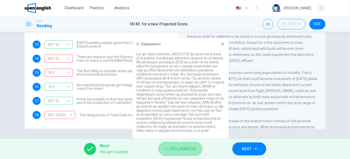
click at [182, 147] on span "Explanation" at bounding box center [183, 148] width 26 height 7
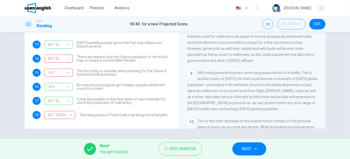
click at [109, 113] on span "The rising prices of fossil fuels may bring some benefits" at bounding box center [123, 115] width 88 height 4
click at [136, 70] on span "The first thing to consider when planning for the future is environmental prote…" at bounding box center [124, 72] width 94 height 7
click at [121, 74] on span "The first thing to consider when planning for the future is environmental prote…" at bounding box center [124, 72] width 94 height 7
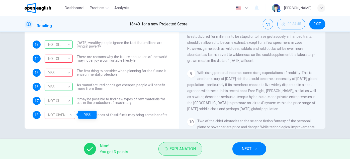
click at [183, 149] on span "Explanation" at bounding box center [183, 148] width 26 height 7
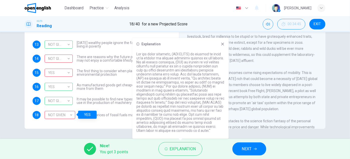
click at [104, 74] on span "The first thing to consider when planning for the future is environmental prote…" at bounding box center [124, 72] width 94 height 7
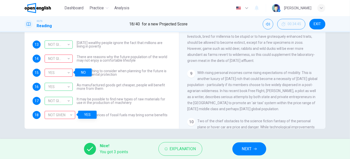
drag, startPoint x: 85, startPoint y: 67, endPoint x: 100, endPoint y: 72, distance: 16.0
click at [86, 68] on div "13 NOT GIVEN ********* ​ [DATE] wealthy people ignore the fact that millions ar…" at bounding box center [102, 79] width 139 height 78
click at [108, 75] on span "The first thing to consider when planning for the future is environmental prote…" at bounding box center [124, 72] width 94 height 7
click at [110, 73] on span "The first thing to consider when planning for the future is environmental prote…" at bounding box center [124, 72] width 94 height 7
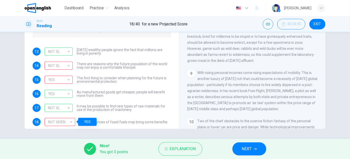
scroll to position [20, 0]
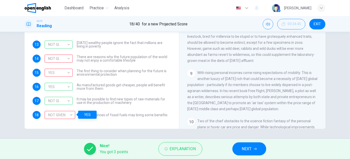
drag, startPoint x: 77, startPoint y: 70, endPoint x: 108, endPoint y: 74, distance: 31.1
click at [105, 73] on span "The first thing to consider when planning for the future is environmental prote…" at bounding box center [124, 72] width 94 height 7
click at [111, 74] on span "The first thing to consider when planning for the future is environmental prote…" at bounding box center [124, 72] width 94 height 7
click at [122, 95] on div "13 NOT GIVEN ********* ​ [DATE] wealthy people ignore the fact that millions ar…" at bounding box center [102, 79] width 139 height 78
click at [107, 73] on span "The first thing to consider when planning for the future is environmental prote…" at bounding box center [124, 72] width 94 height 7
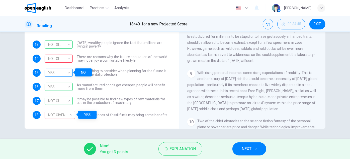
click at [68, 71] on div "YES" at bounding box center [58, 73] width 26 height 14
click at [121, 73] on span "The first thing to consider when planning for the future is environmental prote…" at bounding box center [124, 72] width 94 height 7
click at [67, 71] on div "YES" at bounding box center [58, 73] width 26 height 14
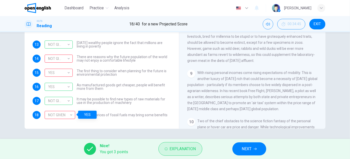
click at [180, 152] on span "Explanation" at bounding box center [183, 148] width 26 height 7
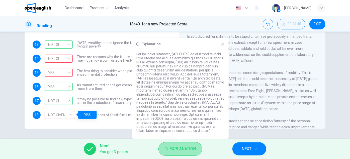
click at [177, 145] on span "Explanation" at bounding box center [183, 148] width 26 height 7
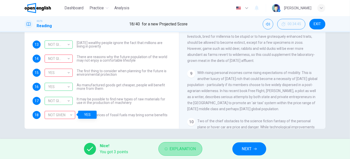
click at [177, 145] on span "Explanation" at bounding box center [183, 148] width 26 height 7
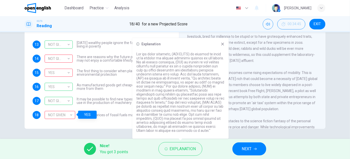
drag, startPoint x: 163, startPoint y: 97, endPoint x: 169, endPoint y: 97, distance: 6.5
click at [169, 97] on p at bounding box center [181, 92] width 88 height 80
click at [211, 101] on p at bounding box center [181, 92] width 88 height 80
drag, startPoint x: 174, startPoint y: 107, endPoint x: 183, endPoint y: 107, distance: 9.0
click at [183, 107] on p at bounding box center [181, 92] width 88 height 80
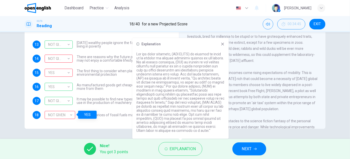
drag, startPoint x: 148, startPoint y: 118, endPoint x: 174, endPoint y: 118, distance: 26.6
click at [174, 118] on p at bounding box center [181, 92] width 88 height 80
drag, startPoint x: 185, startPoint y: 100, endPoint x: 183, endPoint y: 110, distance: 10.2
drag, startPoint x: 175, startPoint y: 128, endPoint x: 187, endPoint y: 127, distance: 11.3
click at [186, 127] on p at bounding box center [181, 92] width 88 height 80
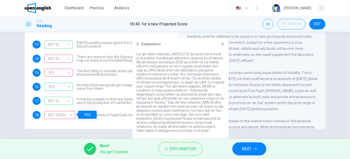
drag, startPoint x: 163, startPoint y: 124, endPoint x: 203, endPoint y: 125, distance: 39.9
click at [203, 125] on p at bounding box center [181, 92] width 88 height 80
drag, startPoint x: 218, startPoint y: 129, endPoint x: 201, endPoint y: 127, distance: 16.7
click at [205, 128] on p at bounding box center [181, 92] width 88 height 80
click at [226, 44] on div "Explanation" at bounding box center [181, 88] width 96 height 100
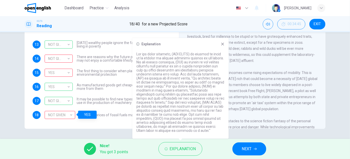
click at [224, 45] on div "Explanation" at bounding box center [181, 88] width 96 height 100
click at [117, 111] on div "NOT GIVEN ********* ​ The rising prices of fossil fuels may bring some benefits" at bounding box center [106, 115] width 123 height 8
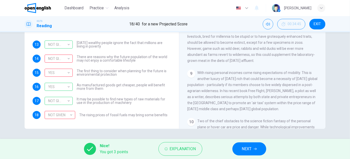
drag, startPoint x: 117, startPoint y: 123, endPoint x: 131, endPoint y: 116, distance: 15.8
click at [117, 123] on div "Questions 13 - 18 Do the following statements reflect the claims of the writer …" at bounding box center [102, 31] width 147 height 185
drag, startPoint x: 241, startPoint y: 146, endPoint x: 221, endPoint y: 101, distance: 49.5
click at [221, 102] on div "Dashboard Practice Analysis English ** ​ [PERSON_NAME] IELTS Reading 18 / 40 fo…" at bounding box center [175, 79] width 350 height 159
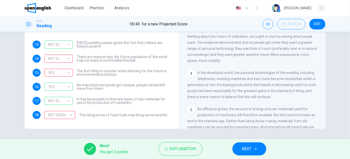
scroll to position [124, 0]
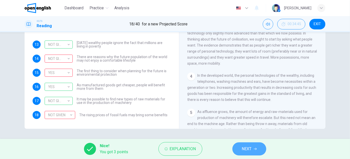
click at [257, 147] on button "NEXT" at bounding box center [250, 148] width 34 height 13
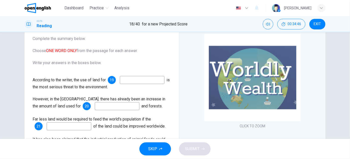
scroll to position [20, 0]
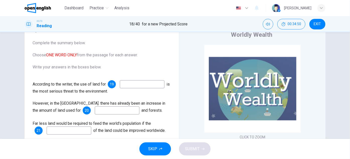
drag, startPoint x: 141, startPoint y: 63, endPoint x: 140, endPoint y: 69, distance: 6.0
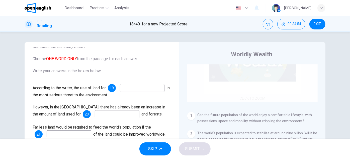
scroll to position [68, 0]
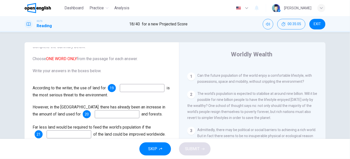
drag, startPoint x: 300, startPoint y: 91, endPoint x: 298, endPoint y: 99, distance: 7.7
click at [120, 92] on input at bounding box center [142, 88] width 45 height 8
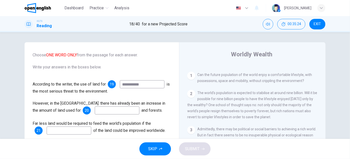
type input "**********"
drag, startPoint x: 207, startPoint y: 93, endPoint x: 259, endPoint y: 94, distance: 52.0
click at [251, 94] on span "The world's population is expected to stabilise at around nine billion. Will it…" at bounding box center [253, 105] width 130 height 28
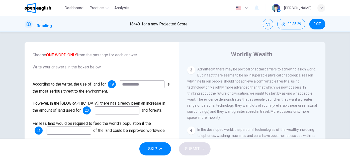
scroll to position [160, 0]
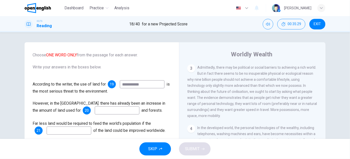
drag, startPoint x: 221, startPoint y: 87, endPoint x: 225, endPoint y: 95, distance: 9.1
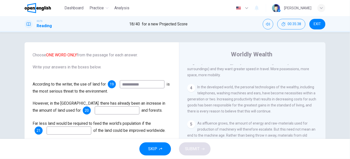
scroll to position [204, 0]
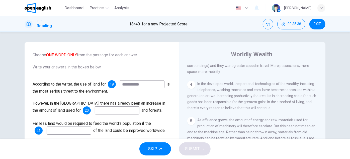
drag, startPoint x: 237, startPoint y: 102, endPoint x: 237, endPoint y: 111, distance: 8.8
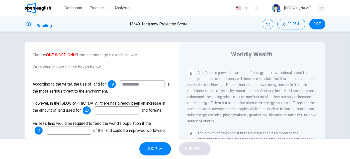
drag, startPoint x: 254, startPoint y: 102, endPoint x: 253, endPoint y: 115, distance: 12.6
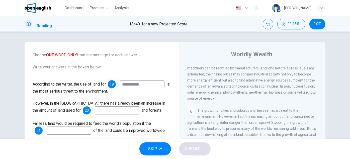
drag, startPoint x: 245, startPoint y: 86, endPoint x: 248, endPoint y: 98, distance: 12.6
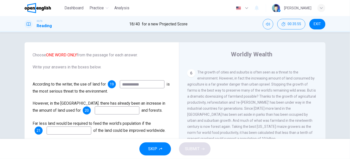
drag, startPoint x: 249, startPoint y: 101, endPoint x: 248, endPoint y: 111, distance: 10.5
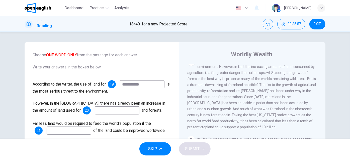
drag, startPoint x: 247, startPoint y: 80, endPoint x: 247, endPoint y: 87, distance: 6.5
click at [96, 106] on input at bounding box center [117, 110] width 45 height 8
type input "**********"
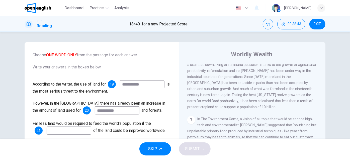
drag, startPoint x: 262, startPoint y: 99, endPoint x: 259, endPoint y: 106, distance: 7.9
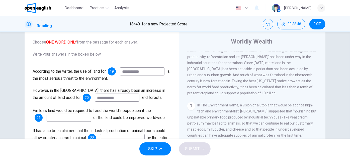
scroll to position [13, 0]
drag, startPoint x: 150, startPoint y: 107, endPoint x: 152, endPoint y: 113, distance: 6.2
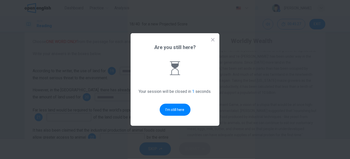
scroll to position [0, 0]
